Goal: Navigation & Orientation: Understand site structure

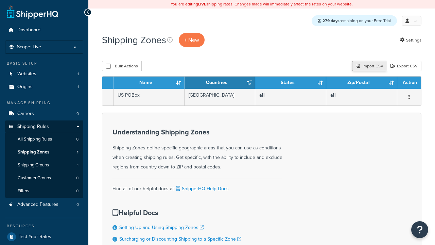
click at [369, 67] on div "Import CSV" at bounding box center [369, 66] width 35 height 10
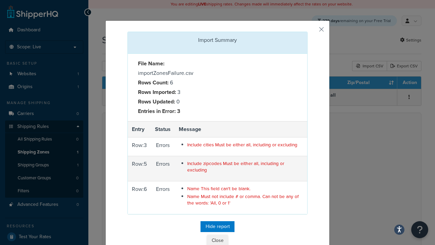
click at [218, 239] on button "Close" at bounding box center [217, 241] width 20 height 12
